Goal: Obtain resource: Obtain resource

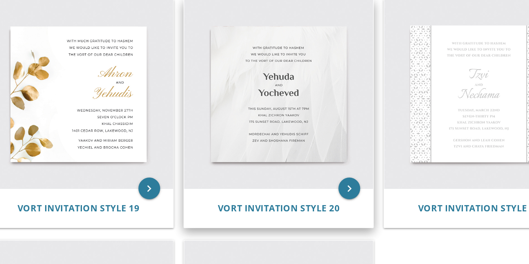
scroll to position [1258, 0]
click at [292, 138] on img at bounding box center [262, 122] width 146 height 146
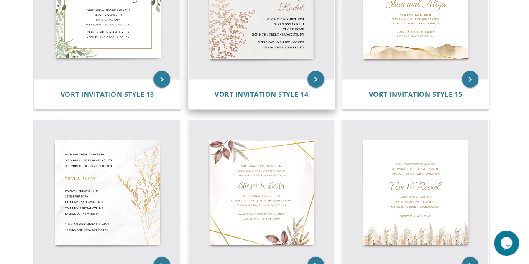
scroll to position [982, 0]
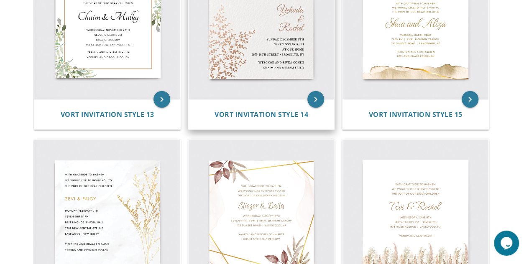
click at [267, 39] on img at bounding box center [262, 27] width 146 height 146
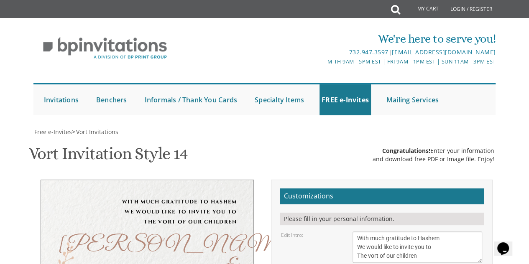
scroll to position [162, 0]
click at [384, 232] on textarea "With much gratitude to Hashem We would like to invite you to The vort of our ch…" at bounding box center [417, 247] width 130 height 31
click at [386, 232] on textarea "With much gratitude to Hashem We would like to invite you to The vort of our ch…" at bounding box center [417, 247] width 130 height 31
click at [396, 232] on textarea "With much gratitude to Hashem We would like to invite you to The vort of our ch…" at bounding box center [417, 247] width 130 height 31
click at [422, 232] on textarea "With much gratitude to Hashem We would like to invite you to The vort of our ch…" at bounding box center [417, 247] width 130 height 31
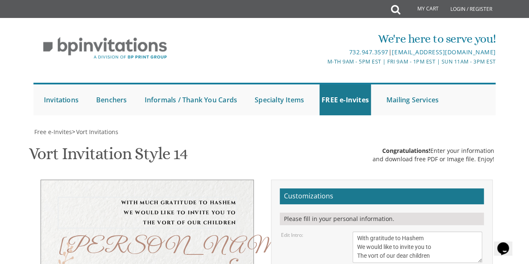
type textarea "With gratitude to Hashem We would like to invite you to The vort of our dear ch…"
drag, startPoint x: 382, startPoint y: 139, endPoint x: 354, endPoint y: 138, distance: 28.4
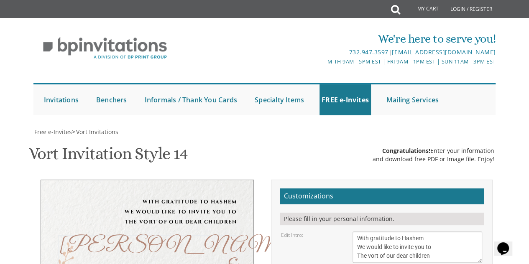
type textarea "Shlomo & Bracha"
drag, startPoint x: 392, startPoint y: 198, endPoint x: 352, endPoint y: 199, distance: 40.1
drag, startPoint x: 398, startPoint y: 204, endPoint x: 352, endPoint y: 207, distance: 46.1
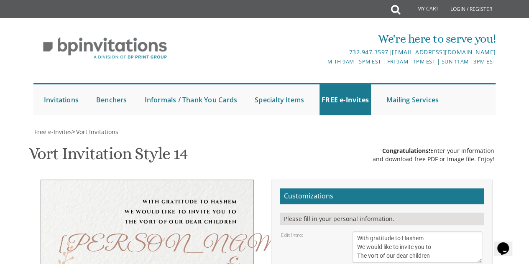
drag, startPoint x: 437, startPoint y: 204, endPoint x: 403, endPoint y: 205, distance: 33.9
type textarea "Sunday, September 28th, Seven o’clock pm Khal Bnei Torah of Clifton 614 Passaic…"
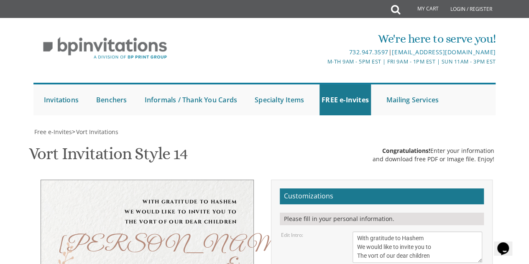
drag, startPoint x: 429, startPoint y: 227, endPoint x: 349, endPoint y: 227, distance: 79.4
drag, startPoint x: 419, startPoint y: 236, endPoint x: 345, endPoint y: 241, distance: 73.7
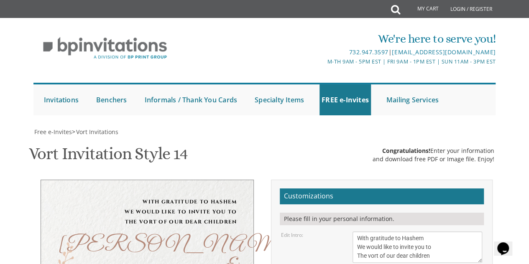
type textarea "[PERSON_NAME] and [PERSON_NAME] [PERSON_NAME] and [PERSON_NAME]"
click at [370, 232] on textarea "With much gratitude to Hashem We would like to invite you to The vort of our ch…" at bounding box center [417, 247] width 130 height 31
click at [402, 232] on textarea "With much gratitude to Hashem We would like to invite you to The vort of our ch…" at bounding box center [417, 247] width 130 height 31
type textarea "With much gratitude to Hashem We would like to invite you to The vort of our de…"
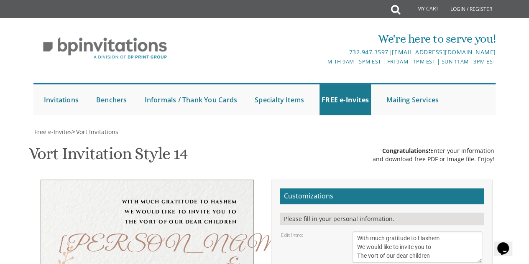
drag, startPoint x: 437, startPoint y: 205, endPoint x: 346, endPoint y: 171, distance: 97.5
drag, startPoint x: 440, startPoint y: 237, endPoint x: 334, endPoint y: 225, distance: 106.9
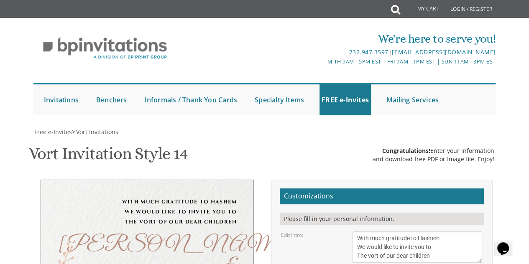
click at [149, 235] on div "Shlomo & Bracha" at bounding box center [147, 266] width 179 height 63
type input "[EMAIL_ADDRESS][DOMAIN_NAME]"
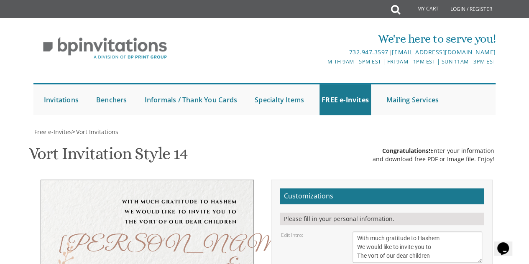
type textarea "Sunday, September 28th Seven o’clock pm Khal Bnei Torah of Clifton 614 Passaic …"
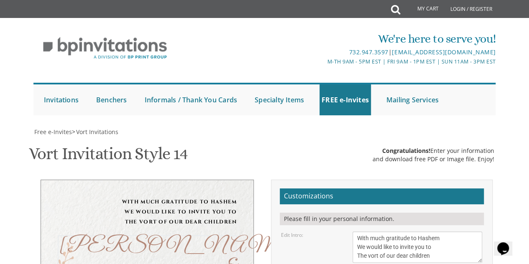
type textarea "Shlomo & Bracha"
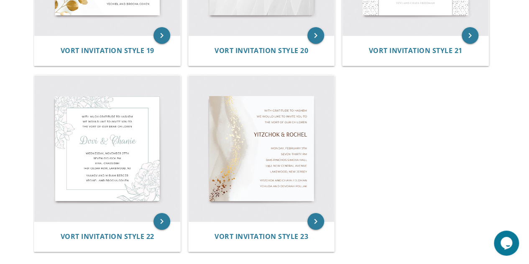
scroll to position [1418, 0]
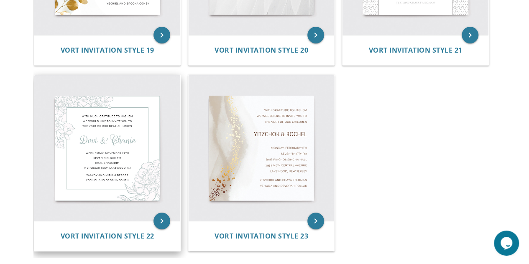
click at [107, 137] on img at bounding box center [107, 148] width 146 height 146
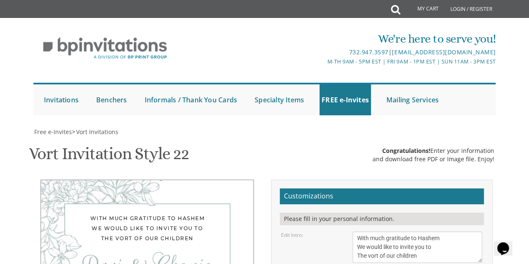
scroll to position [155, 0]
click at [396, 232] on textarea "With much gratitude to Hashem We would like to invite you to The vort of our ch…" at bounding box center [417, 247] width 130 height 31
type textarea "With much gratitude to Hashem We would like to invite you to The vort of our de…"
drag, startPoint x: 398, startPoint y: 145, endPoint x: 346, endPoint y: 145, distance: 51.8
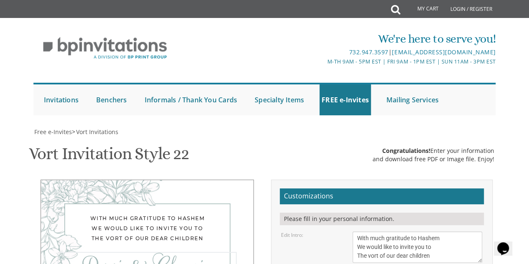
type textarea "[PERSON_NAME] & [PERSON_NAME]"
drag, startPoint x: 446, startPoint y: 189, endPoint x: 337, endPoint y: 163, distance: 111.9
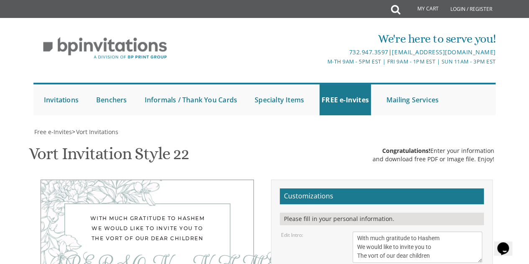
paste textarea "Sunday, September 28th, Seven o’clock pm Khal Bnei Torah of Clifton 614 Passaic…"
type textarea "Sunday, September 28th, Seven o’clock pm Khal Bnei Torah of Clifton 614 Passaic…"
drag, startPoint x: 431, startPoint y: 224, endPoint x: 347, endPoint y: 217, distance: 84.4
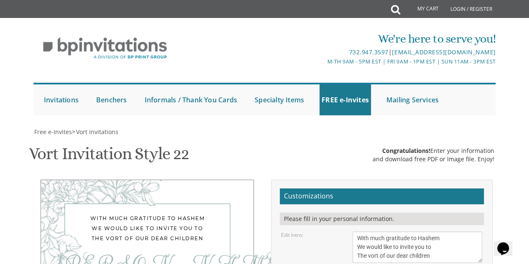
paste textarea "[PERSON_NAME] and [PERSON_NAME] [PERSON_NAME] and [PERSON_NAME]"
type textarea "[PERSON_NAME] and [PERSON_NAME] [PERSON_NAME] and [PERSON_NAME]"
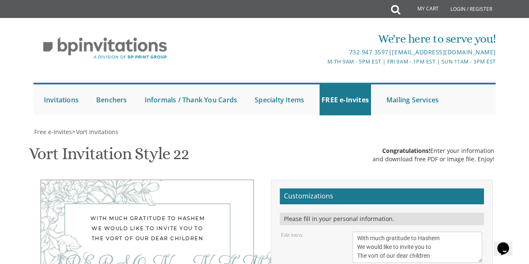
select select "60px"
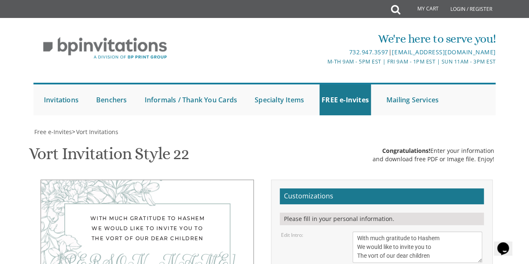
type textarea "Sunday, September 28th Seven o’clock pm Khal Bnei Torah of Clifton 614 Passaic …"
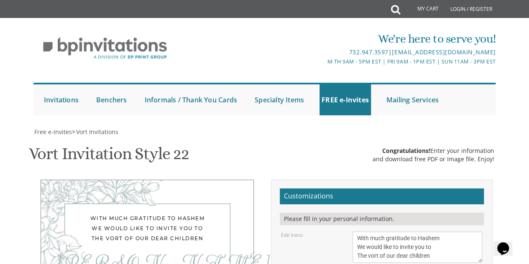
type input "[EMAIL_ADDRESS][DOMAIN_NAME]"
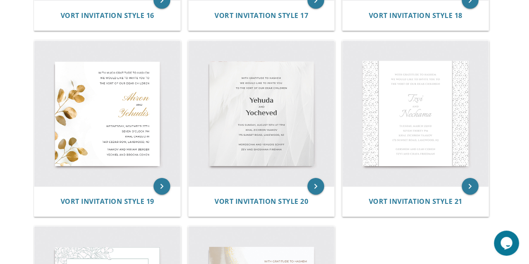
scroll to position [1403, 0]
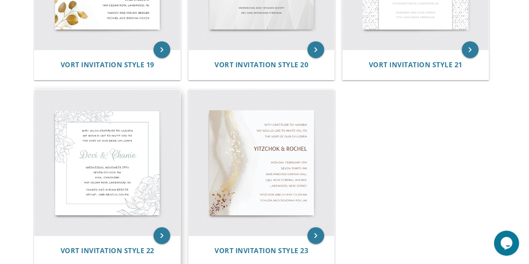
click at [115, 146] on img at bounding box center [107, 163] width 146 height 146
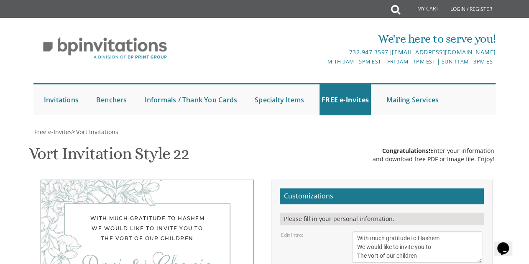
scroll to position [166, 0]
click at [397, 232] on textarea "With much gratitude to Hashem We would like to invite you to The vort of our ch…" at bounding box center [417, 247] width 130 height 31
click at [431, 232] on textarea "With much gratitude to Hashem We would like to invite you to The vort of our ch…" at bounding box center [417, 247] width 130 height 31
type textarea "With much gratitude to Hashem We would like to invite you to The vort of our de…"
drag, startPoint x: 368, startPoint y: 136, endPoint x: 349, endPoint y: 133, distance: 19.4
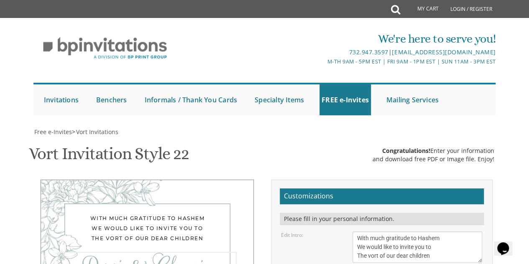
type textarea "[PERSON_NAME] & [PERSON_NAME]"
drag, startPoint x: 429, startPoint y: 157, endPoint x: 354, endPoint y: 160, distance: 74.9
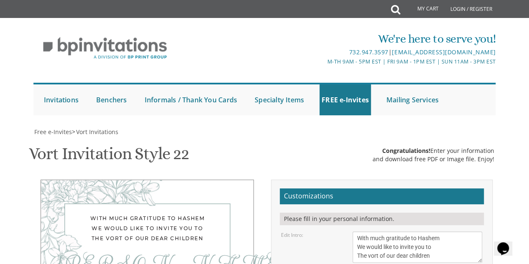
drag, startPoint x: 397, startPoint y: 174, endPoint x: 351, endPoint y: 175, distance: 46.0
drag, startPoint x: 439, startPoint y: 184, endPoint x: 334, endPoint y: 186, distance: 105.4
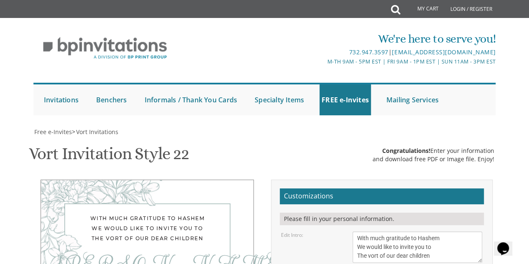
type textarea "[DATE] Seven O'Clock PM Bnei Torah of [PERSON_NAME][GEOGRAPHIC_DATA][STREET_ADD…"
drag, startPoint x: 431, startPoint y: 204, endPoint x: 342, endPoint y: 192, distance: 89.4
drag, startPoint x: 428, startPoint y: 214, endPoint x: 335, endPoint y: 218, distance: 93.3
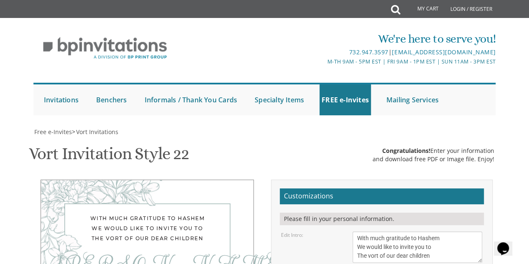
type textarea "[PERSON_NAME] and [PERSON_NAME] [PERSON_NAME] and [PERSON_NAME]"
type input "[EMAIL_ADDRESS][DOMAIN_NAME]"
